Goal: Task Accomplishment & Management: Manage account settings

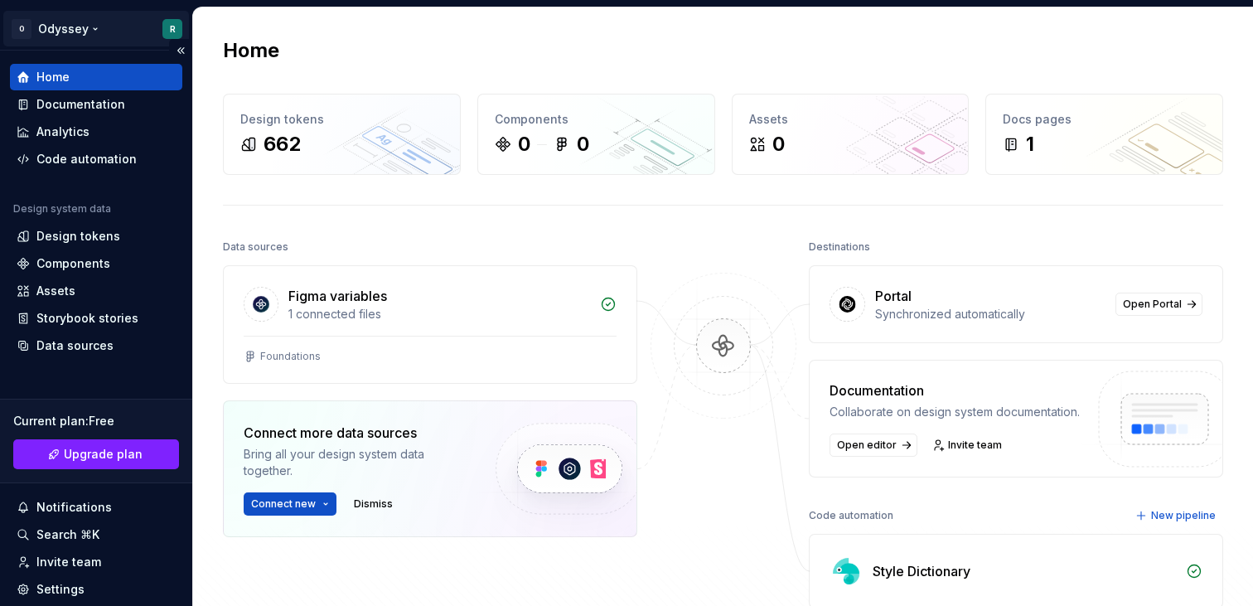
click at [83, 31] on html "O Odyssey R Home Documentation Analytics Code automation Design system data Des…" at bounding box center [626, 303] width 1253 height 606
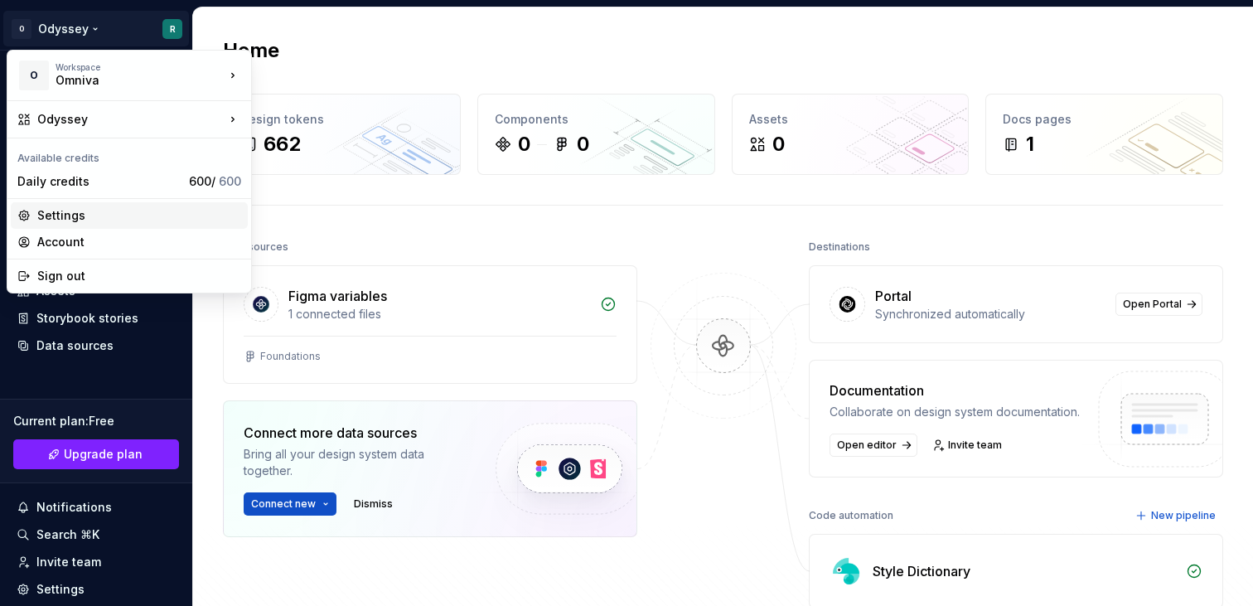
click at [99, 220] on div "Settings" at bounding box center [139, 215] width 204 height 17
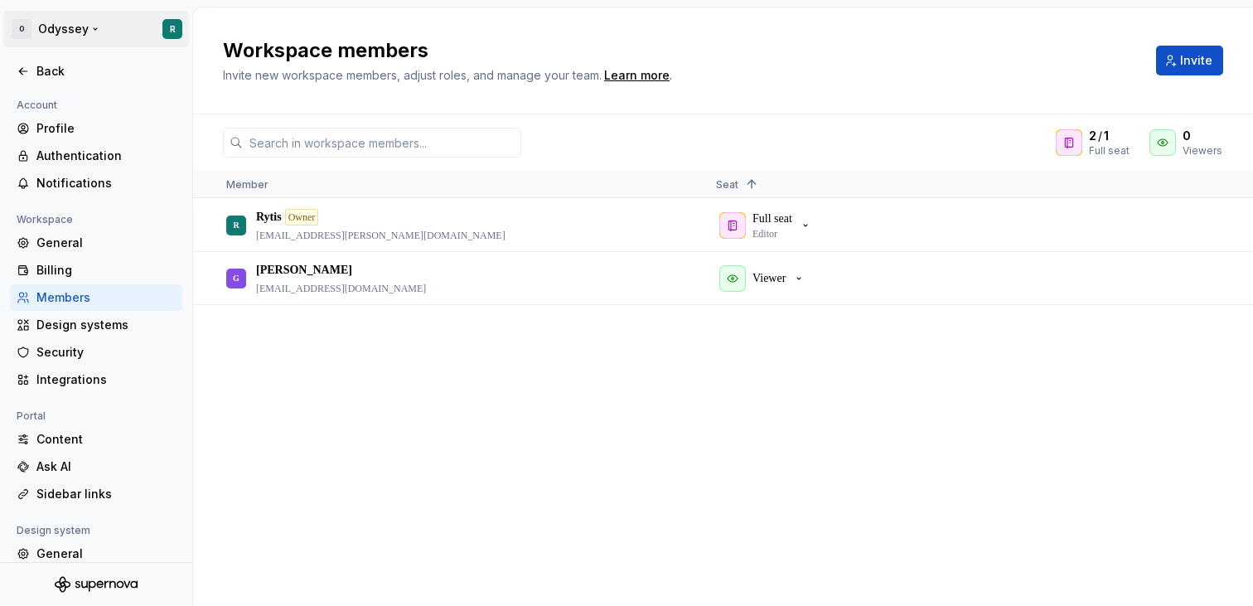
click at [64, 29] on html "O Odyssey R Back Account Profile Authentication Notifications Workspace General…" at bounding box center [626, 303] width 1253 height 606
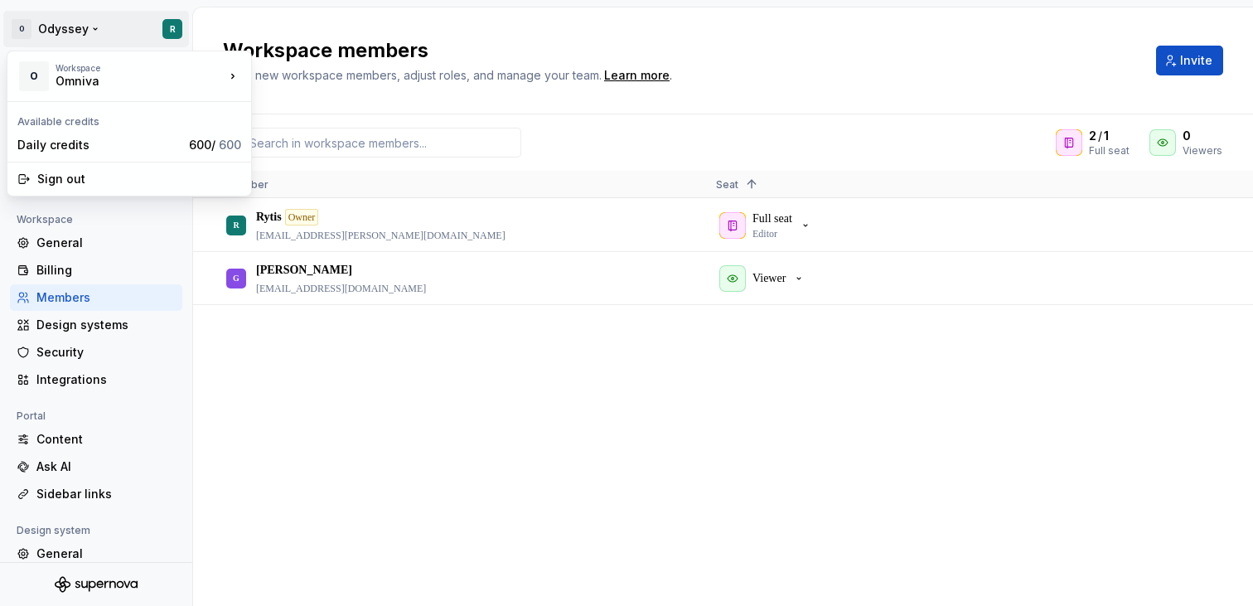
click at [294, 17] on html "O Odyssey R Back Account Profile Authentication Notifications Workspace General…" at bounding box center [626, 303] width 1253 height 606
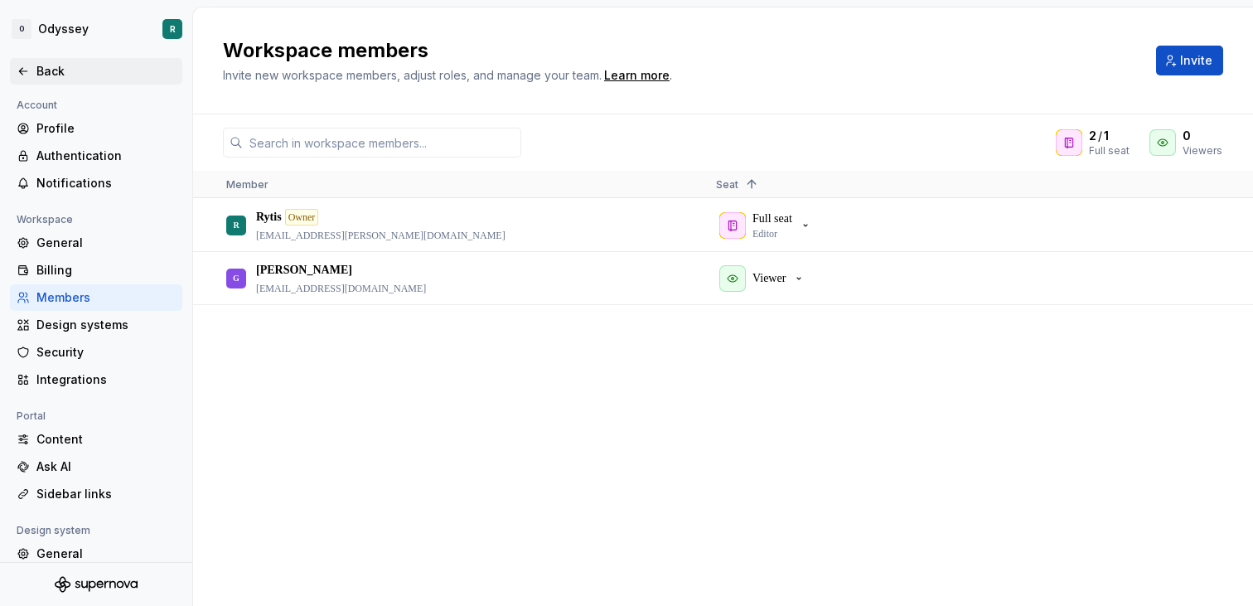
click at [55, 76] on div "Back" at bounding box center [105, 71] width 139 height 17
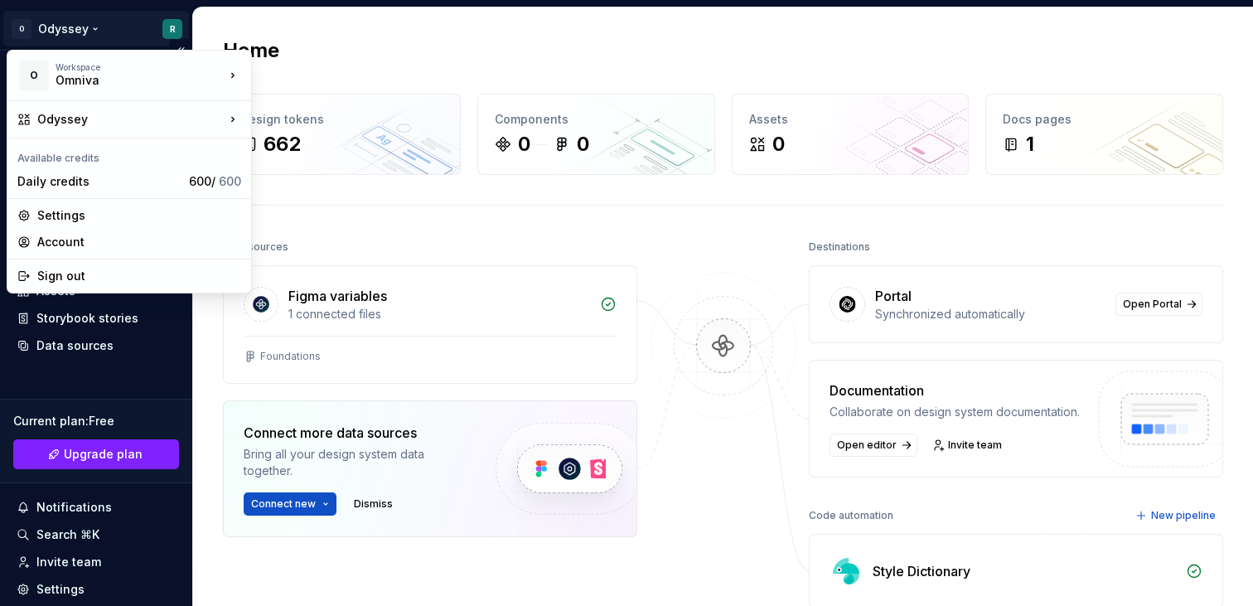
click at [108, 22] on html "O Odyssey R Home Documentation Analytics Code automation Design system data Des…" at bounding box center [626, 303] width 1253 height 606
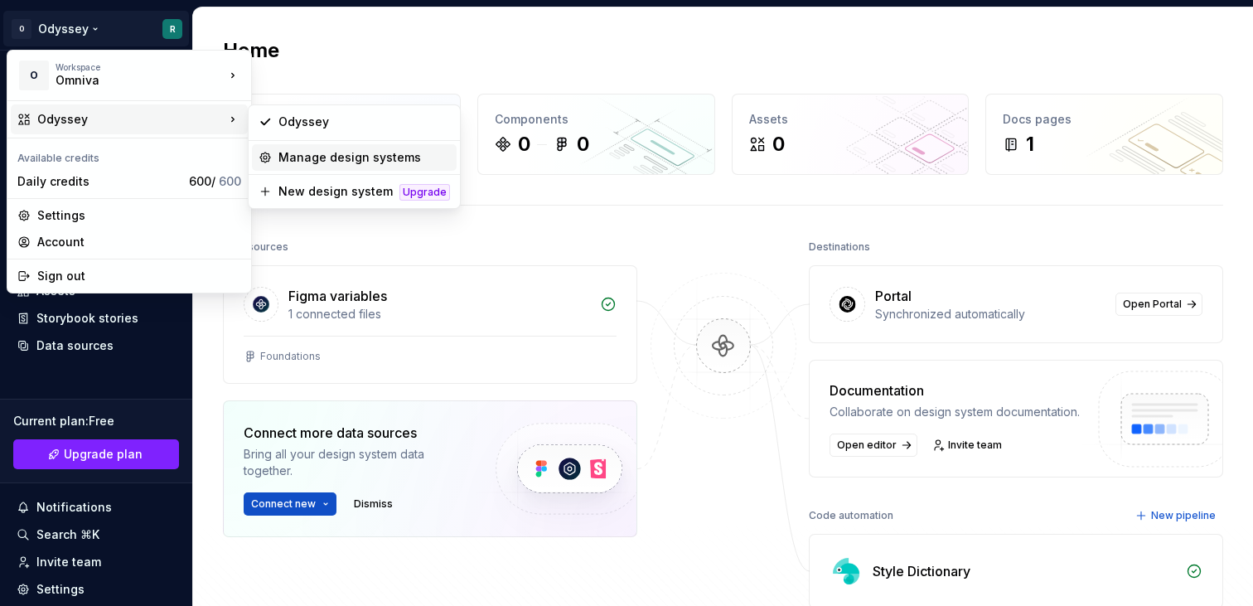
click at [299, 157] on div "Manage design systems" at bounding box center [363, 157] width 171 height 17
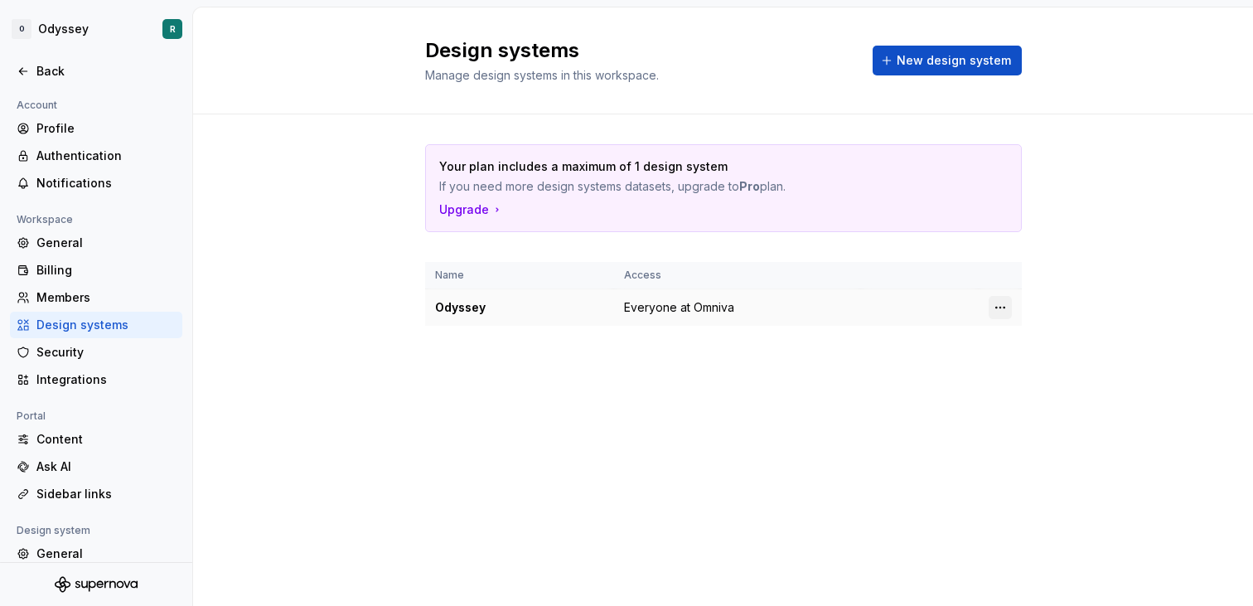
click at [997, 311] on html "O Odyssey R Back Account Profile Authentication Notifications Workspace General…" at bounding box center [626, 303] width 1253 height 606
click at [1037, 367] on div "Design system settings" at bounding box center [1097, 366] width 157 height 17
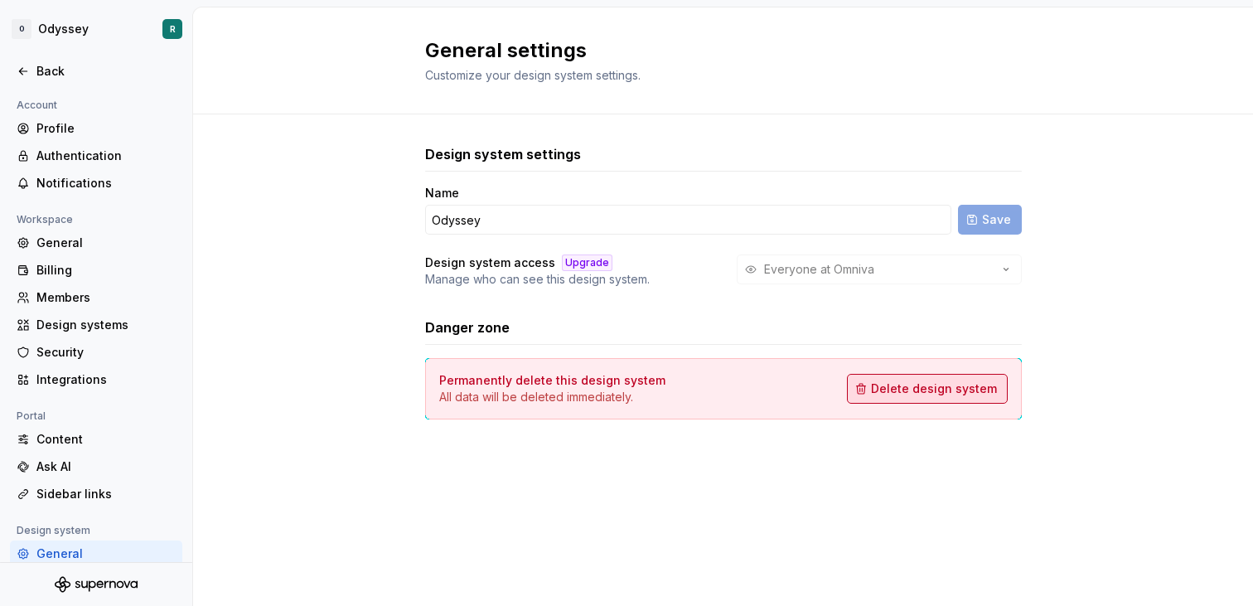
click at [951, 386] on span "Delete design system" at bounding box center [934, 388] width 126 height 17
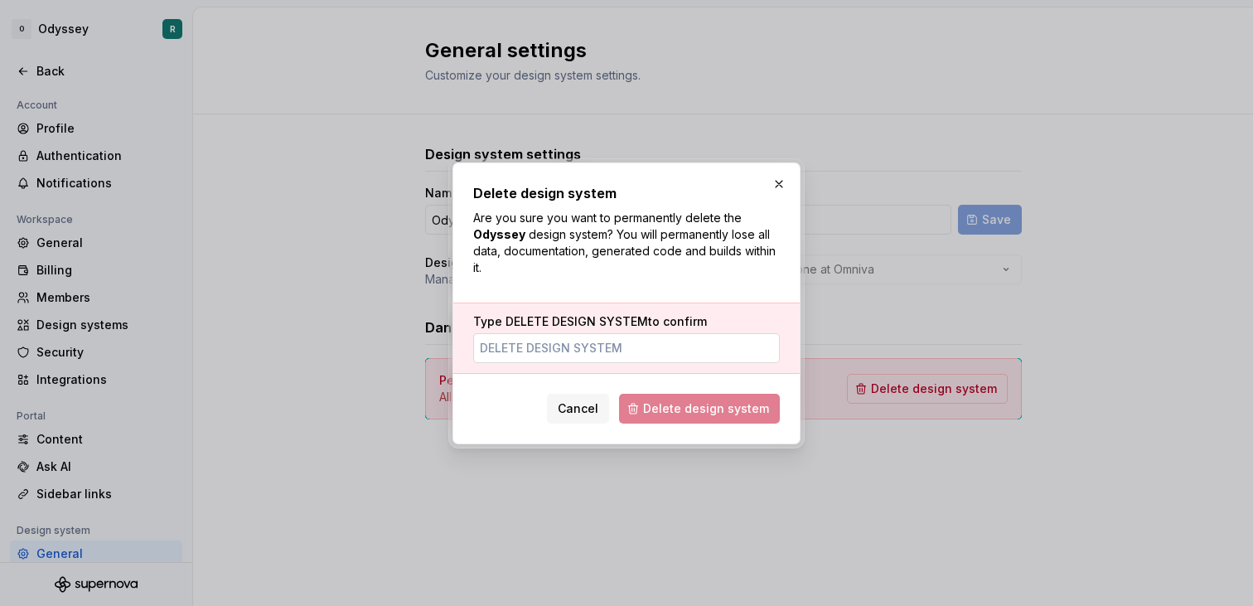
click at [669, 354] on input "Type DELETE DESIGN SYSTEM to confirm" at bounding box center [626, 348] width 307 height 30
type input "DELETE DESIGN SYSTEM"
click at [693, 408] on span "Delete design system" at bounding box center [706, 408] width 126 height 17
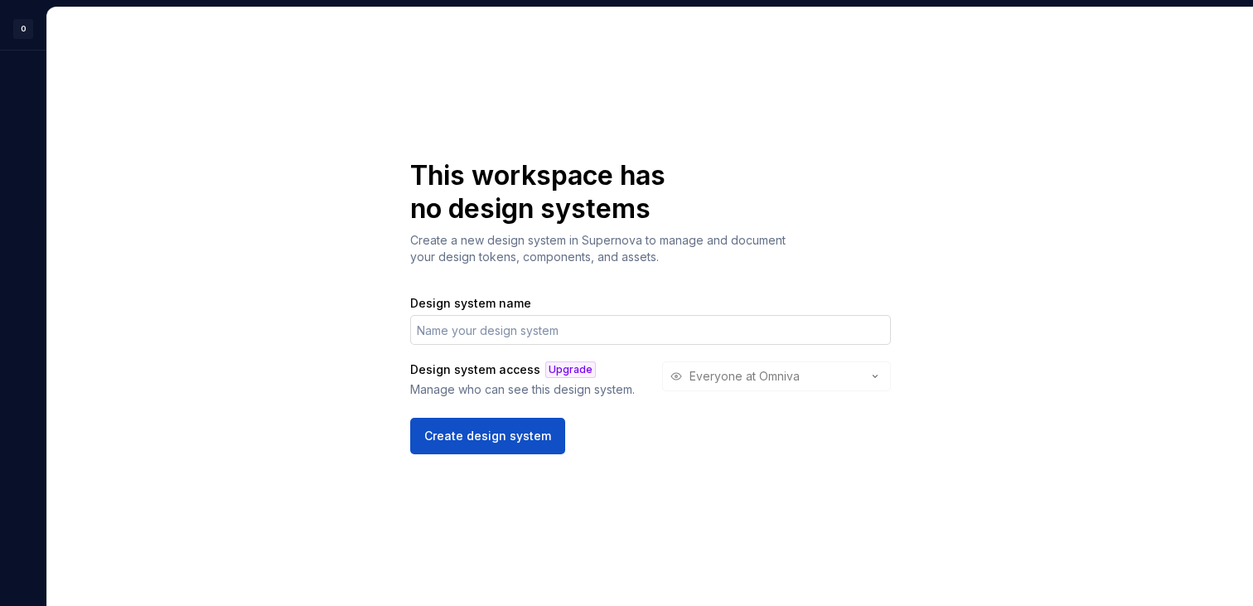
click at [585, 328] on input "Design system name" at bounding box center [650, 330] width 480 height 30
click at [574, 276] on div "This workspace has no design systems Create a new design system in Supernova to…" at bounding box center [650, 306] width 480 height 295
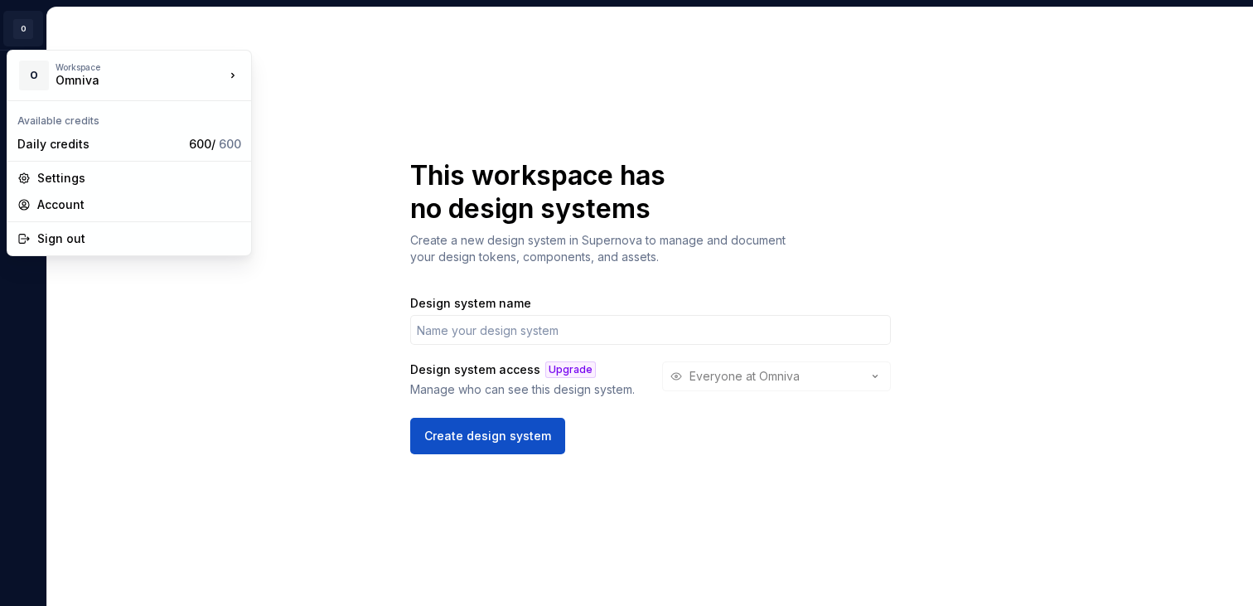
click at [19, 33] on html "O R This workspace has no design systems Create a new design system in Supernov…" at bounding box center [626, 303] width 1253 height 606
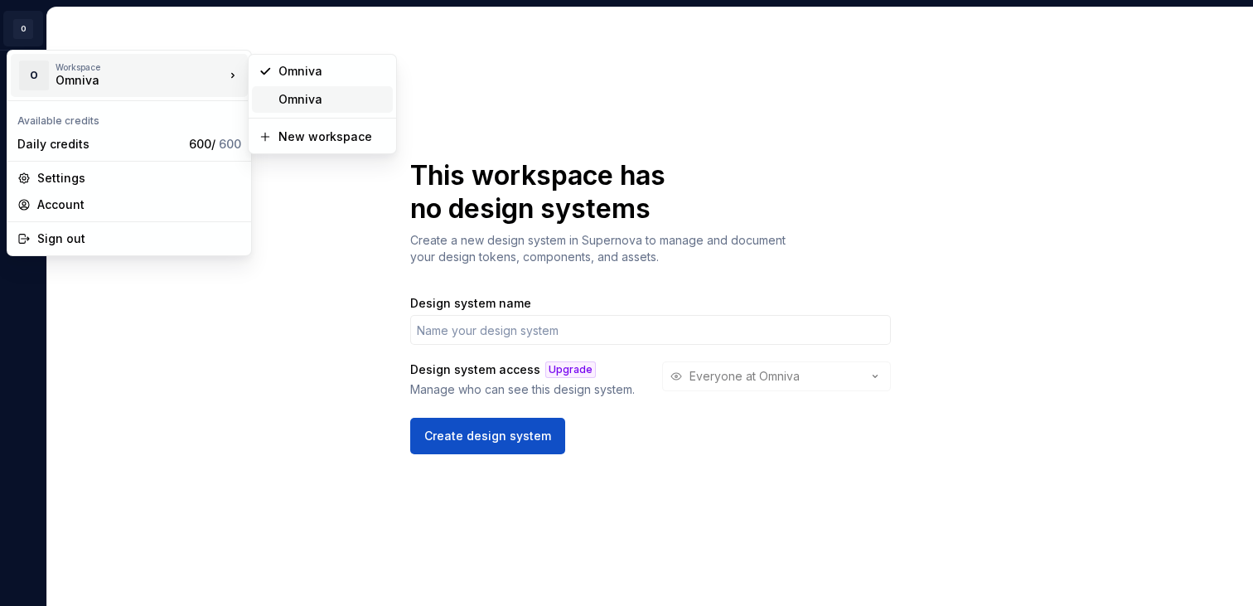
click at [326, 93] on div "Omniva" at bounding box center [332, 99] width 108 height 17
